Goal: Information Seeking & Learning: Find specific page/section

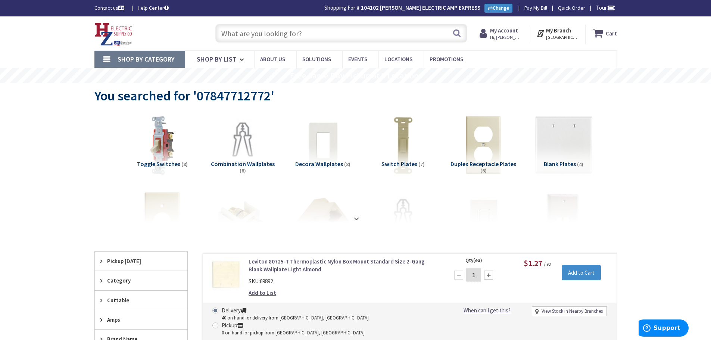
click at [510, 35] on span "Hi, [PERSON_NAME]" at bounding box center [506, 37] width 32 height 6
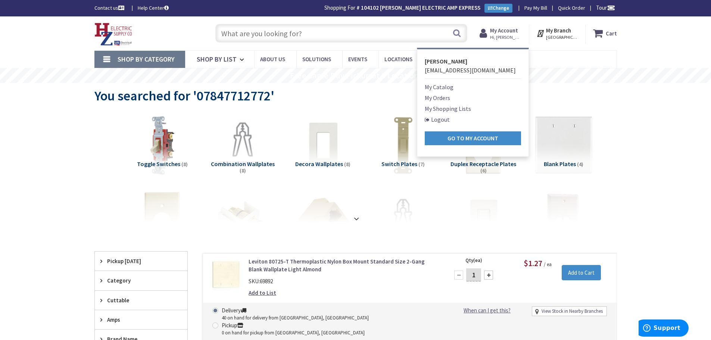
click at [443, 96] on link "My Orders" at bounding box center [437, 97] width 25 height 9
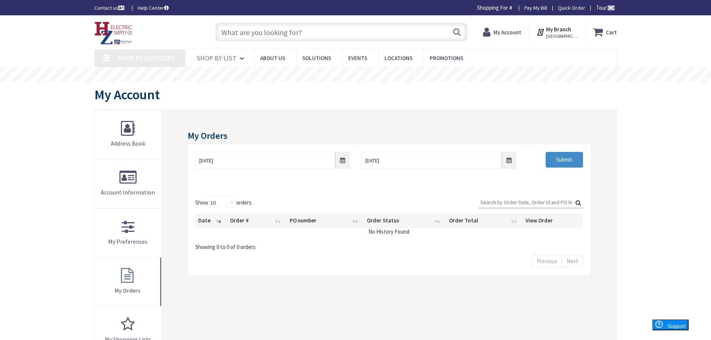
type input "Piper Farm, [STREET_ADDRESS]"
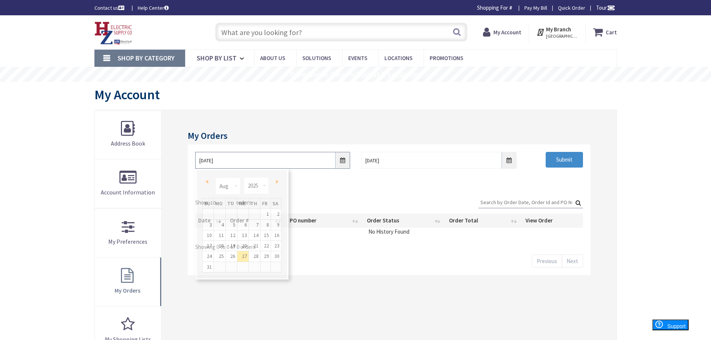
click at [286, 161] on input "8/27/2025" at bounding box center [272, 160] width 155 height 17
click at [214, 185] on div "Prev Next Jan Feb Mar Apr May Jun Jul Aug Sep Oct Nov Dec 1980 1981 1982 1983 1…" at bounding box center [241, 187] width 79 height 22
click at [209, 183] on link "Prev" at bounding box center [208, 182] width 10 height 10
click at [207, 182] on link "Prev" at bounding box center [208, 182] width 10 height 10
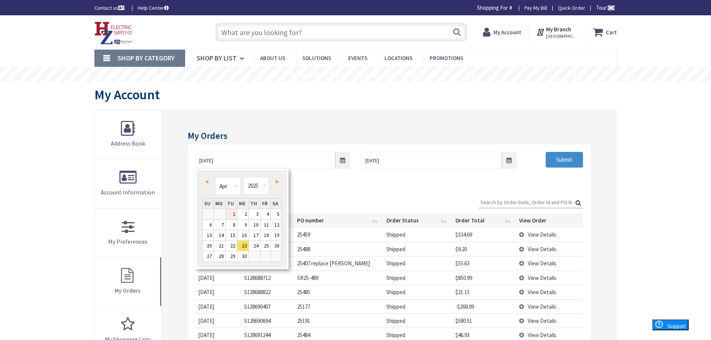
click at [235, 216] on link "1" at bounding box center [231, 214] width 11 height 10
type input "04/01/2025"
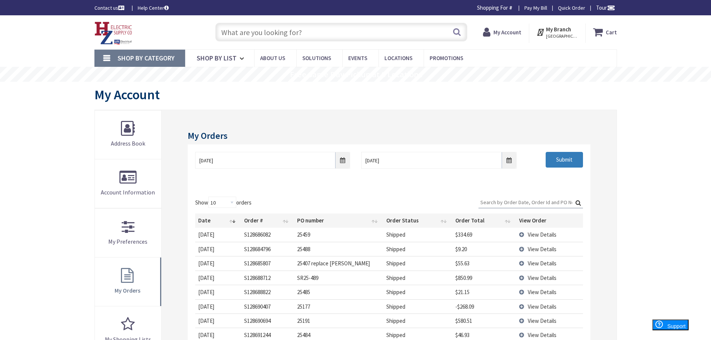
click at [562, 164] on input "Submit" at bounding box center [564, 160] width 37 height 16
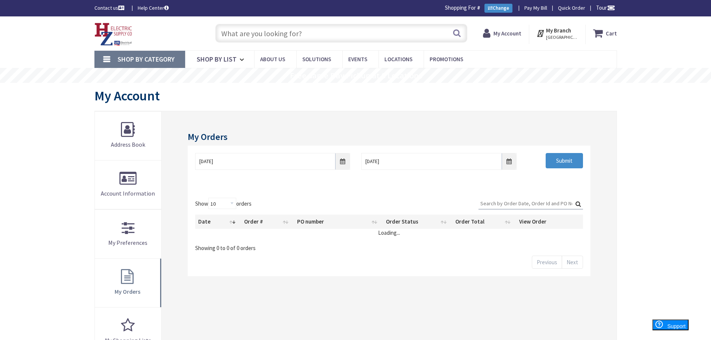
click at [534, 203] on input "Search:" at bounding box center [530, 203] width 104 height 11
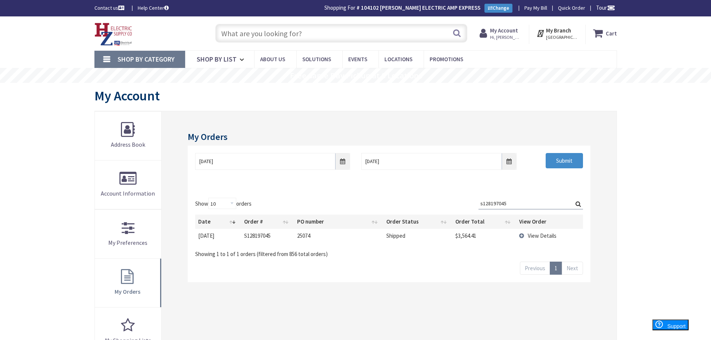
type input "s128197045"
click at [527, 235] on td "View Details" at bounding box center [549, 236] width 66 height 14
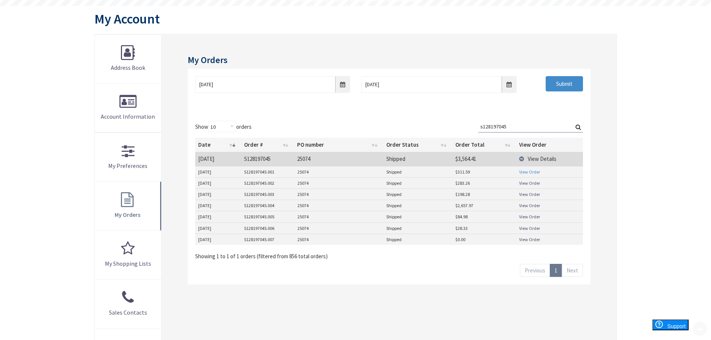
scroll to position [112, 0]
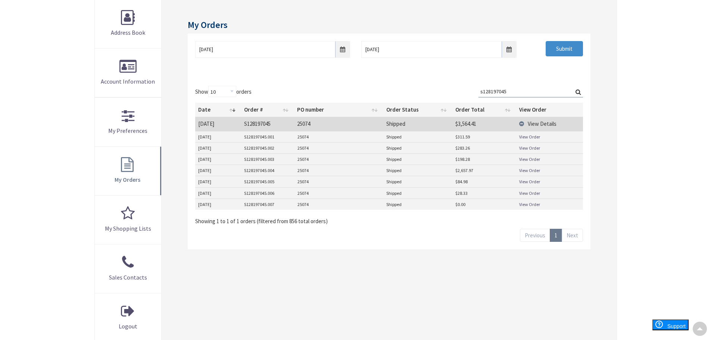
click at [528, 137] on link "View Order" at bounding box center [529, 137] width 21 height 6
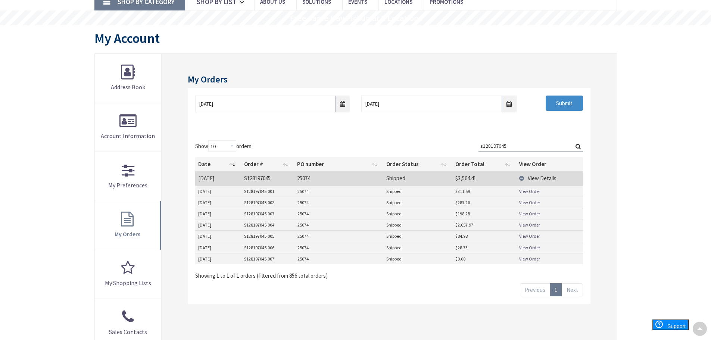
scroll to position [0, 0]
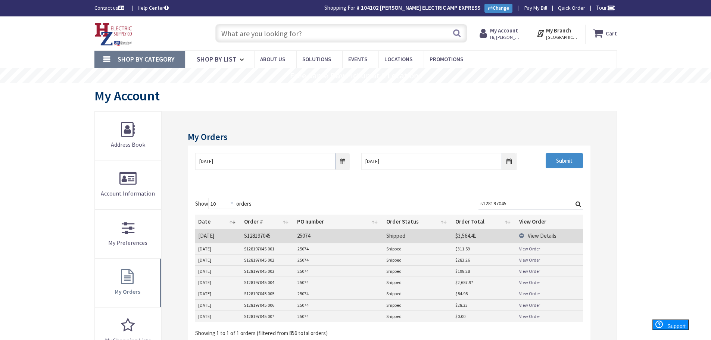
click at [327, 34] on input "text" at bounding box center [341, 33] width 252 height 19
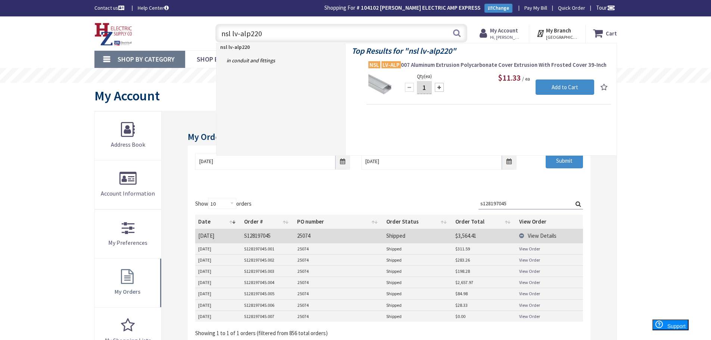
type input "nsl lv-alp2208"
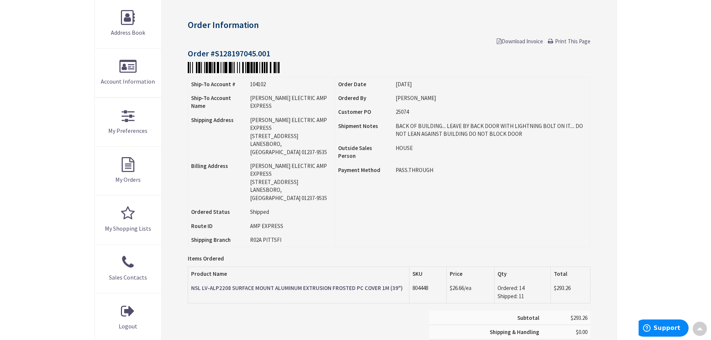
scroll to position [113, 0]
click at [519, 42] on span "Download Invoice" at bounding box center [520, 40] width 46 height 7
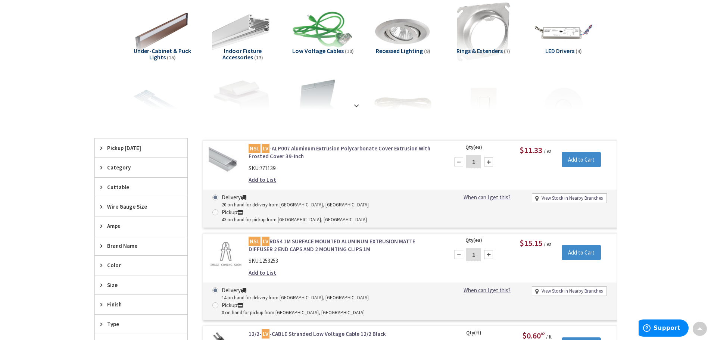
scroll to position [113, 0]
click at [307, 151] on link "NSL LV -ALP007 Aluminum Extrusion Polycarbonate Cover Extrusion With Frosted Co…" at bounding box center [344, 152] width 190 height 16
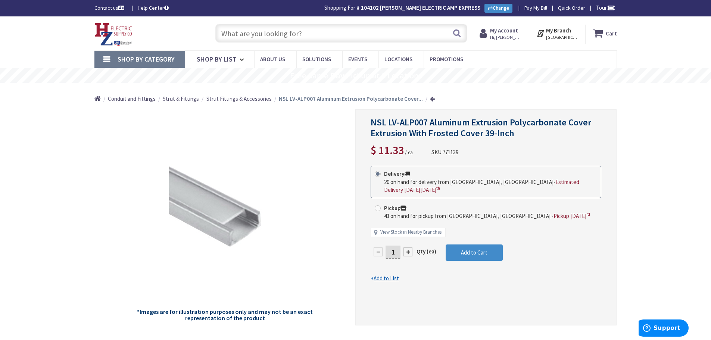
click at [312, 35] on input "text" at bounding box center [341, 33] width 252 height 19
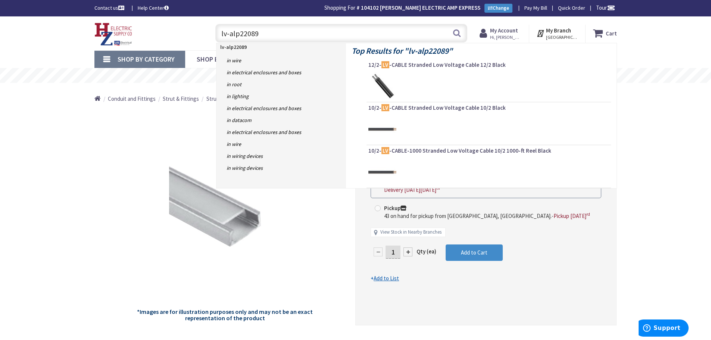
type input "lv-alp2208"
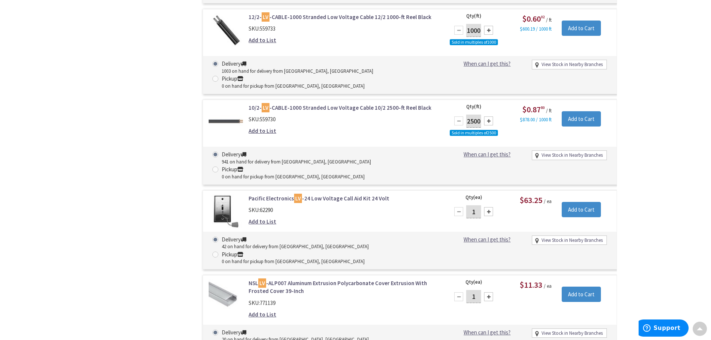
scroll to position [636, 0]
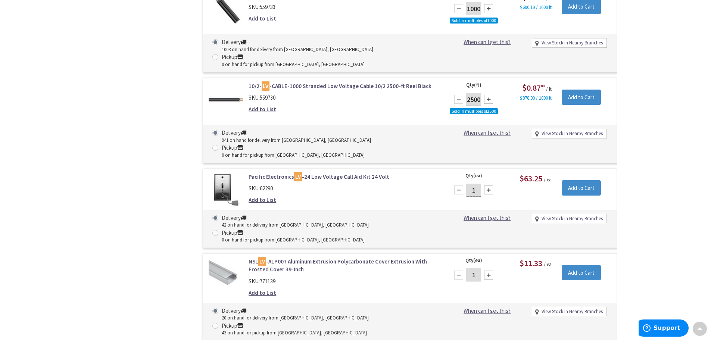
click at [283, 257] on link "NSL LV -ALP007 Aluminum Extrusion Polycarbonate Cover Extrusion With Frosted Co…" at bounding box center [344, 265] width 190 height 16
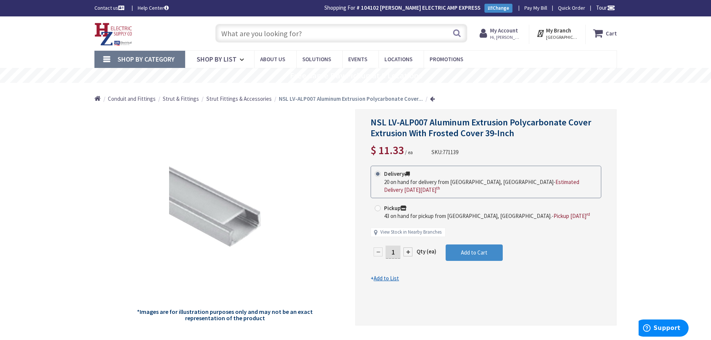
click at [509, 31] on strong "My Account" at bounding box center [504, 30] width 28 height 7
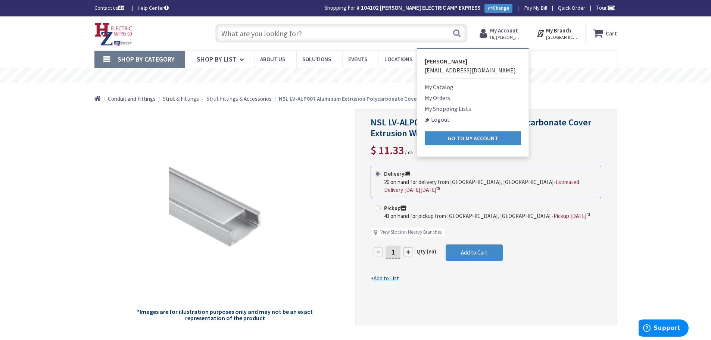
click at [446, 97] on link "My Orders" at bounding box center [437, 97] width 25 height 9
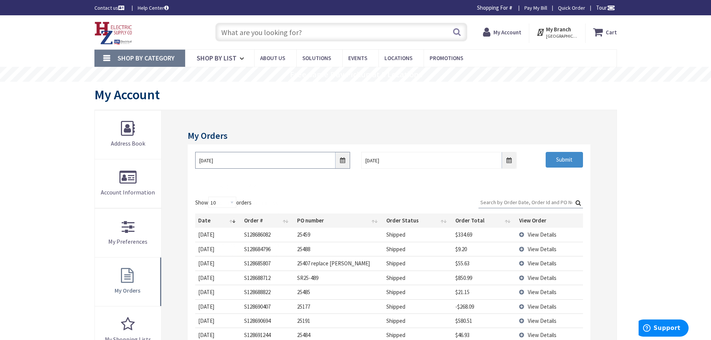
click at [327, 159] on input "8/27/2025" at bounding box center [272, 160] width 155 height 17
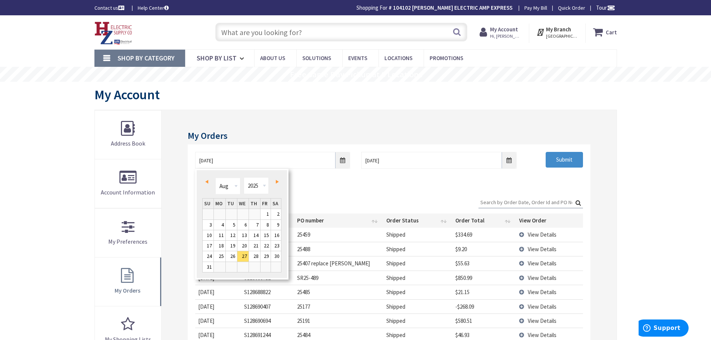
click at [209, 183] on link "Prev" at bounding box center [208, 182] width 10 height 10
click at [209, 182] on link "Prev" at bounding box center [208, 182] width 10 height 10
type input "05/24/2025"
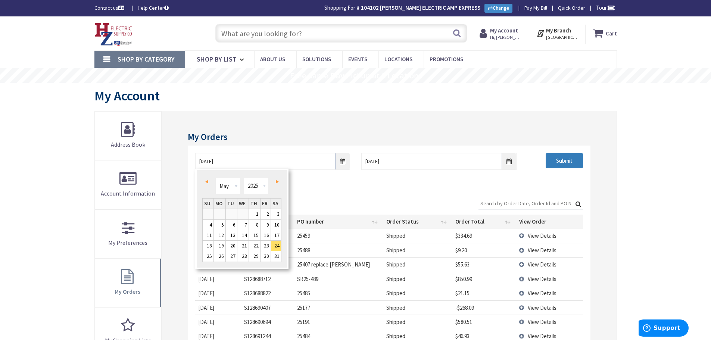
click at [562, 163] on input "Submit" at bounding box center [564, 161] width 37 height 16
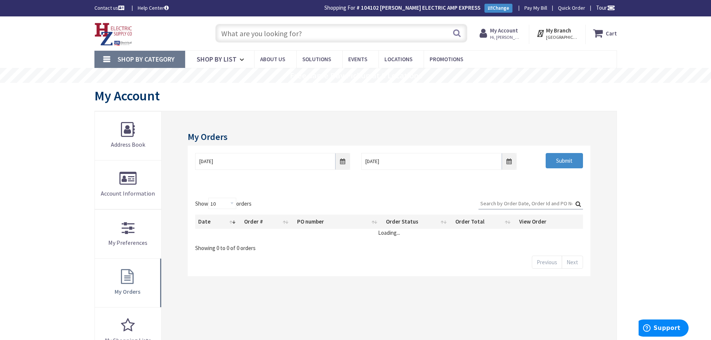
click at [517, 203] on input "Search:" at bounding box center [530, 203] width 104 height 11
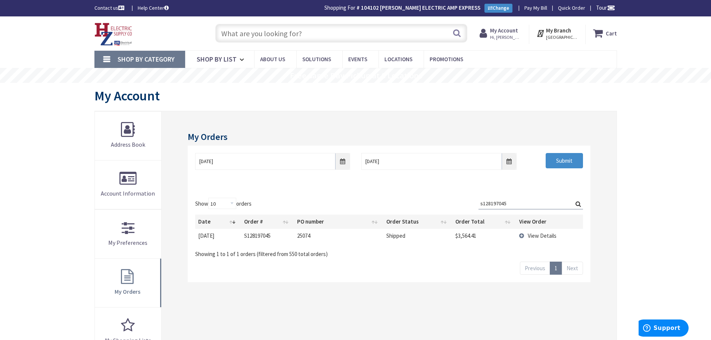
type input "s128197045"
click at [527, 235] on td "View Details" at bounding box center [549, 236] width 66 height 14
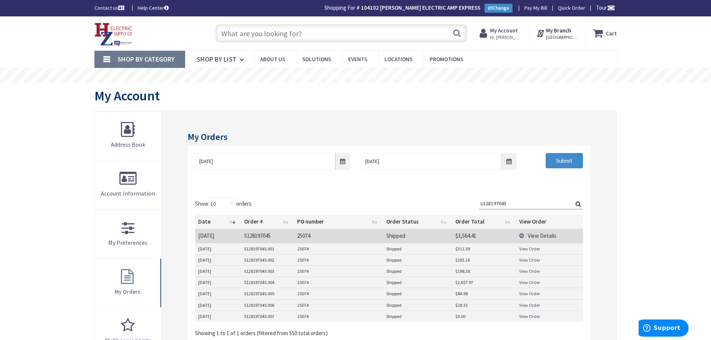
click at [530, 260] on link "View Order" at bounding box center [529, 260] width 21 height 6
click at [528, 271] on link "View Order" at bounding box center [529, 271] width 21 height 6
click at [530, 282] on link "View Order" at bounding box center [529, 282] width 21 height 6
click at [521, 292] on link "View Order" at bounding box center [529, 293] width 21 height 6
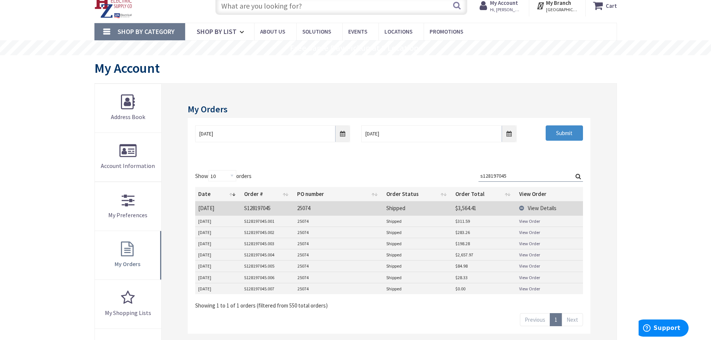
scroll to position [112, 0]
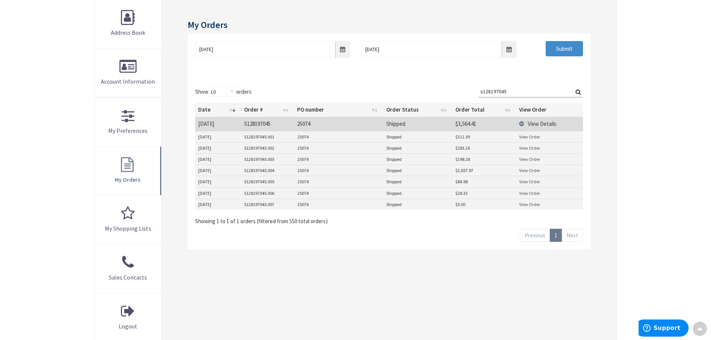
click at [525, 193] on link "View Order" at bounding box center [529, 193] width 21 height 6
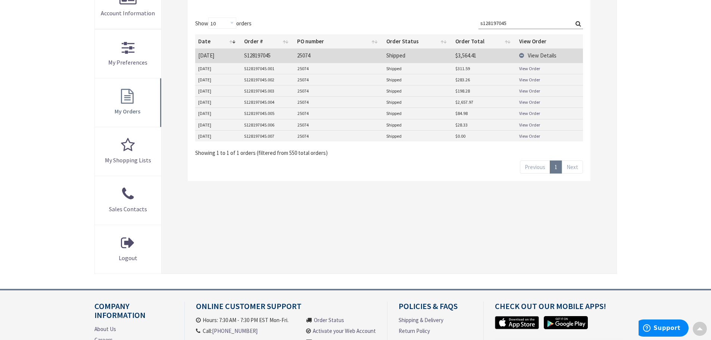
scroll to position [187, 0]
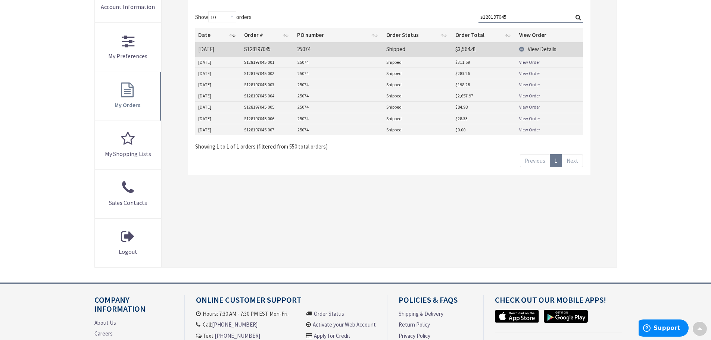
click at [537, 130] on link "View Order" at bounding box center [529, 130] width 21 height 6
click at [528, 118] on link "View Order" at bounding box center [529, 118] width 21 height 6
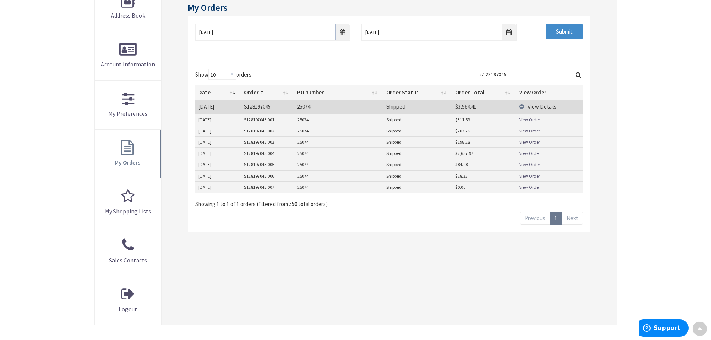
scroll to position [0, 0]
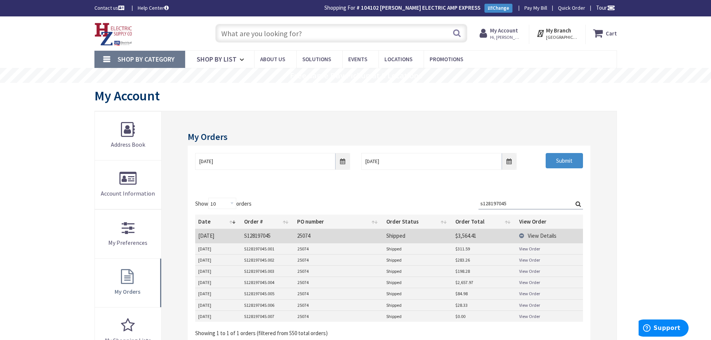
click at [303, 35] on input "text" at bounding box center [341, 33] width 252 height 19
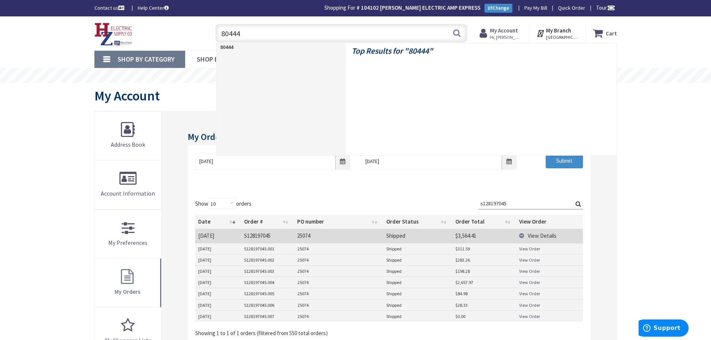
type input "804448"
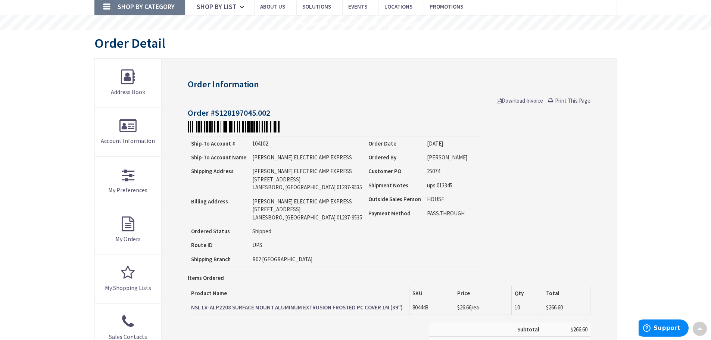
scroll to position [38, 0]
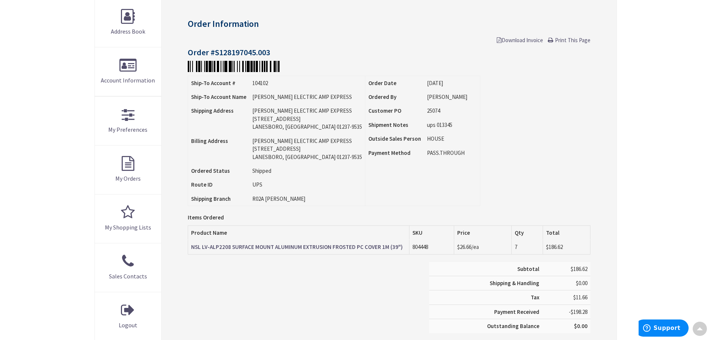
scroll to position [113, 0]
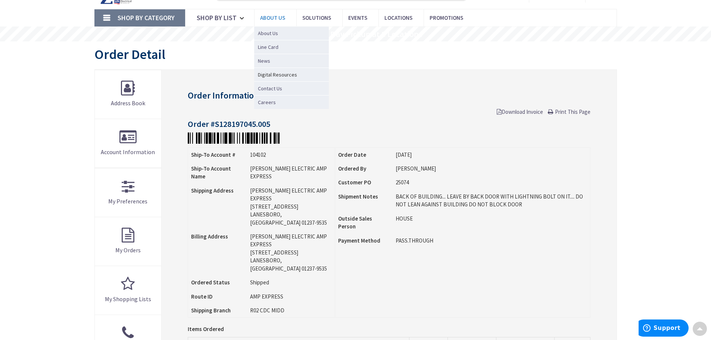
scroll to position [37, 0]
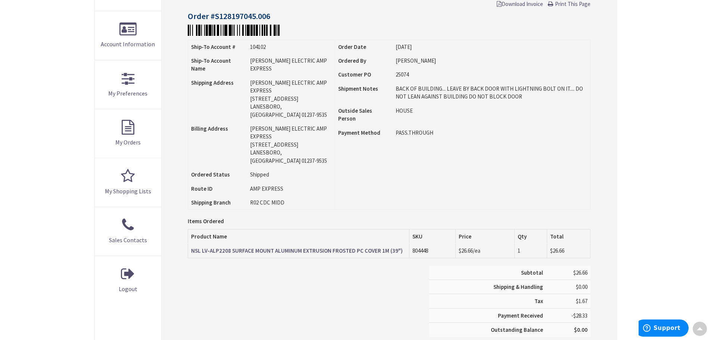
scroll to position [150, 0]
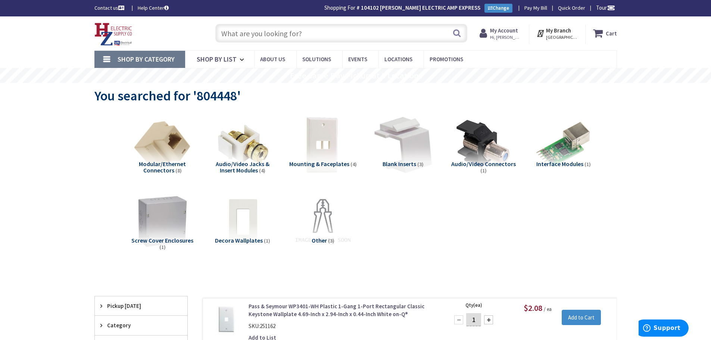
click at [321, 39] on input "text" at bounding box center [341, 33] width 252 height 19
type input "nsl"
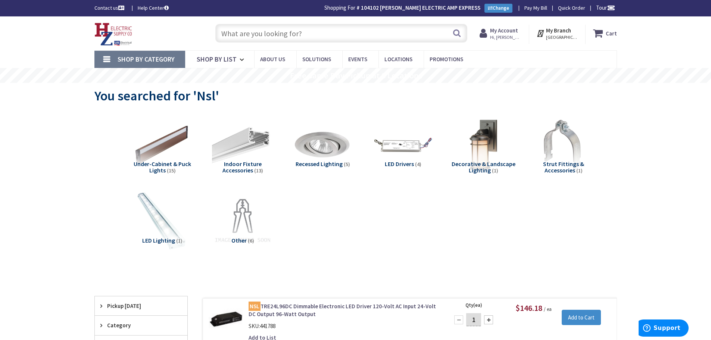
click at [317, 24] on div "Search" at bounding box center [340, 33] width 256 height 24
click at [311, 34] on input "text" at bounding box center [341, 33] width 252 height 19
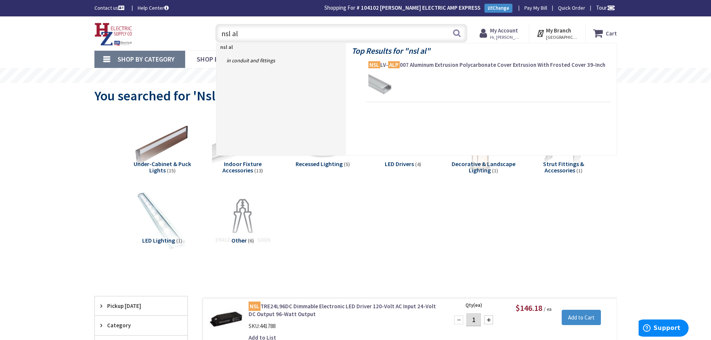
type input "nsl alp"
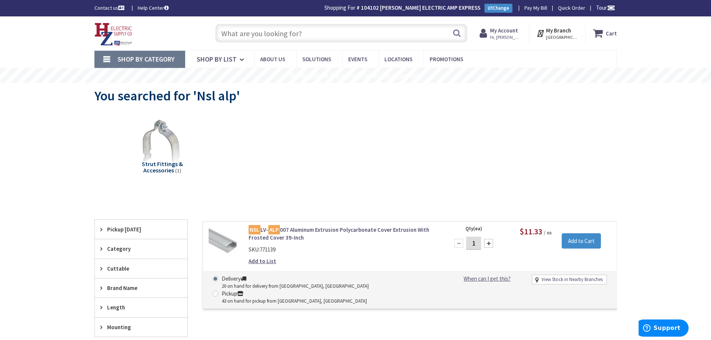
click at [322, 39] on input "text" at bounding box center [341, 33] width 252 height 19
type input "tp"
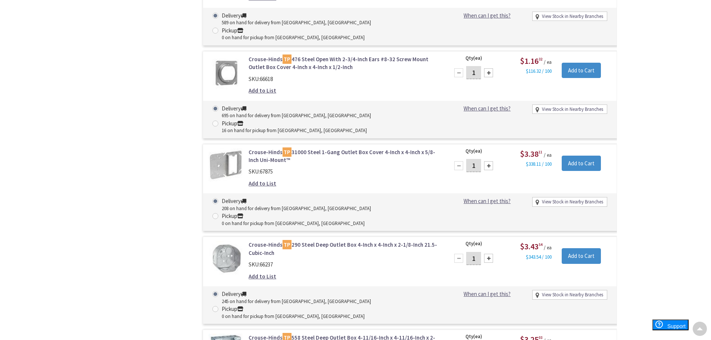
scroll to position [6114, 0]
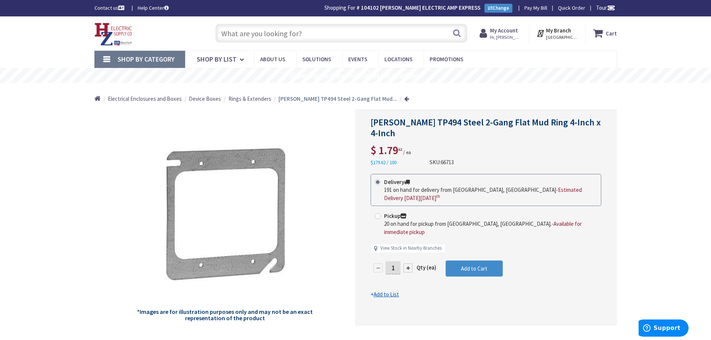
click at [349, 34] on input "text" at bounding box center [341, 33] width 252 height 19
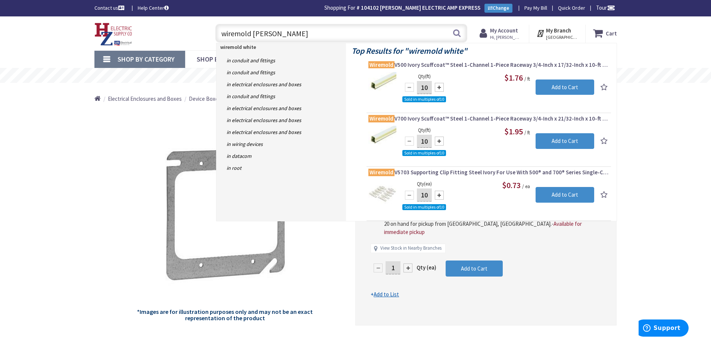
type input "wiremold white box"
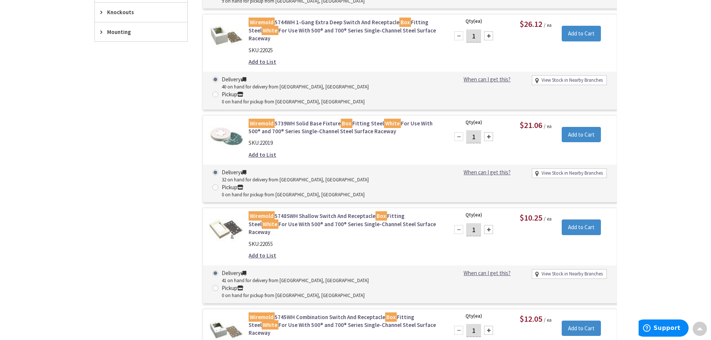
scroll to position [412, 0]
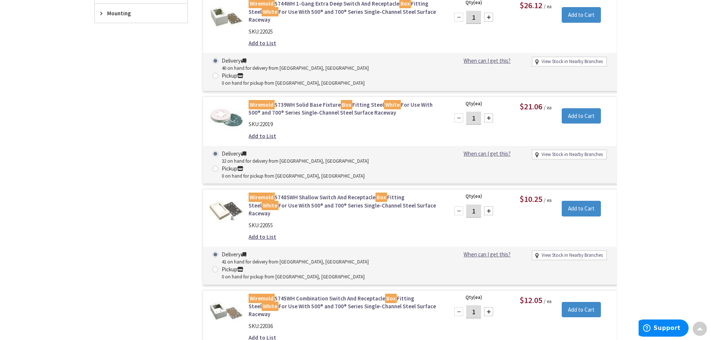
click at [312, 294] on link "Wiremold 5745WH Combination Switch And Receptacle Box Fitting Steel White For U…" at bounding box center [344, 306] width 190 height 24
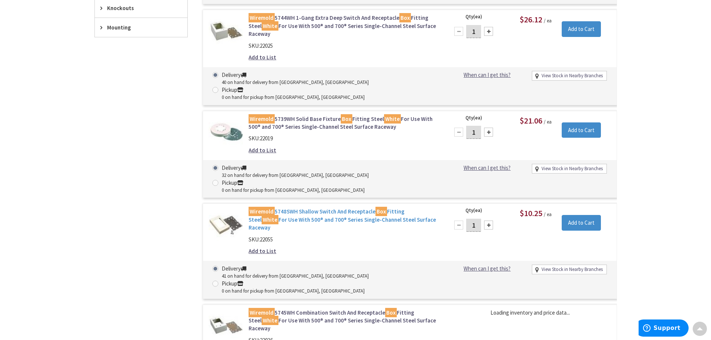
scroll to position [397, 0]
click at [293, 208] on link "Wiremold 5748SWH Shallow Switch And Receptacle Box Fitting Steel White For Use …" at bounding box center [344, 220] width 190 height 24
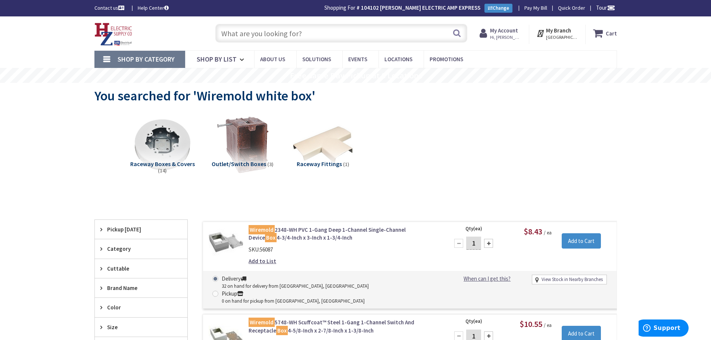
click at [310, 31] on input "text" at bounding box center [341, 33] width 252 height 19
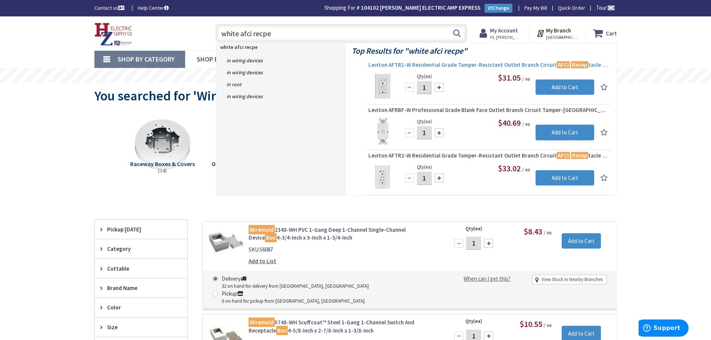
type input "white afci recpe"
click at [427, 65] on span "Leviton AFTR1-W Residential Grade Tamper-Resistant Outlet Branch Circuit AFCI R…" at bounding box center [488, 64] width 241 height 7
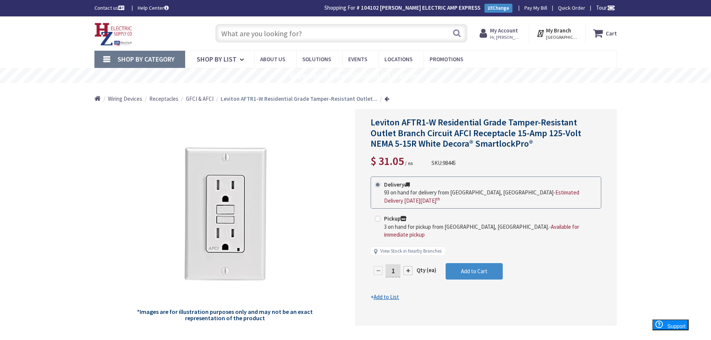
click at [325, 35] on input "text" at bounding box center [341, 33] width 252 height 19
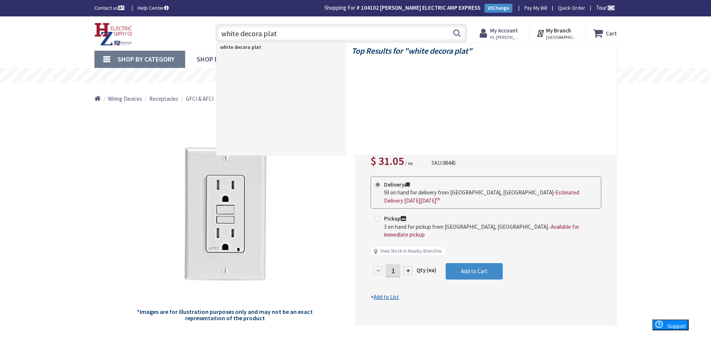
type input "white decora plate"
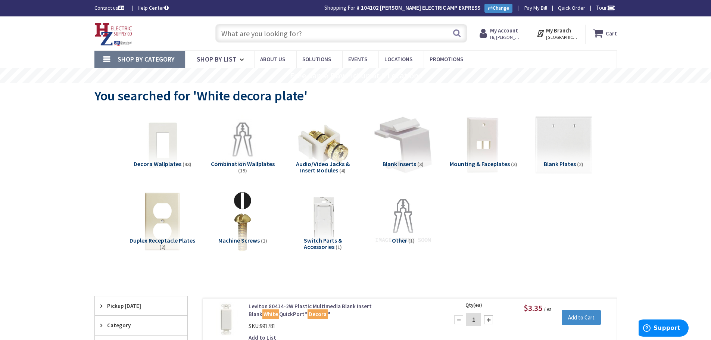
click at [341, 32] on input "text" at bounding box center [341, 33] width 252 height 19
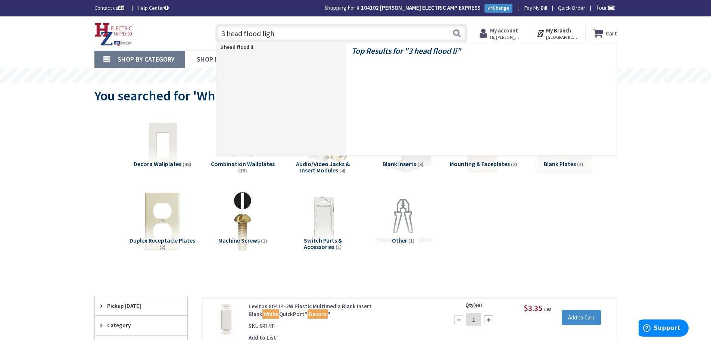
type input "3 head flood light"
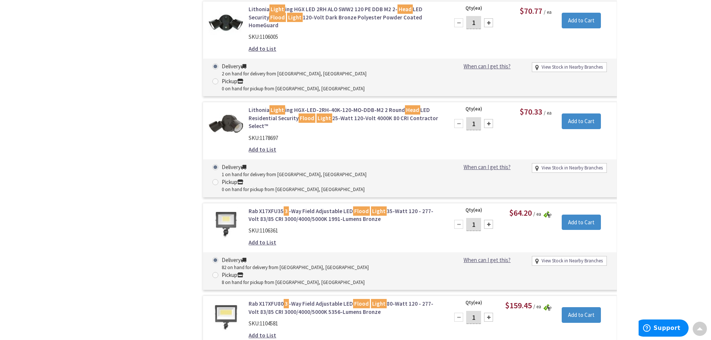
scroll to position [635, 0]
